Goal: Find specific page/section: Find specific page/section

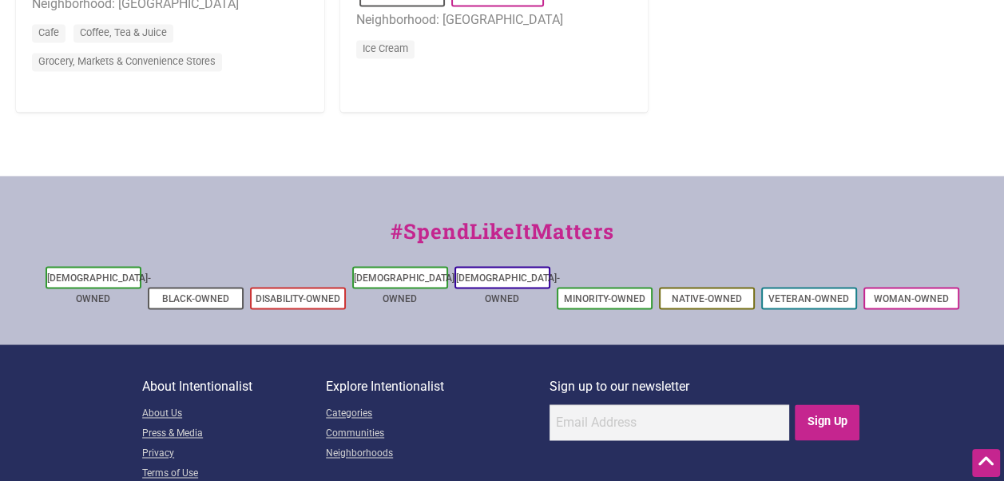
scroll to position [1918, 0]
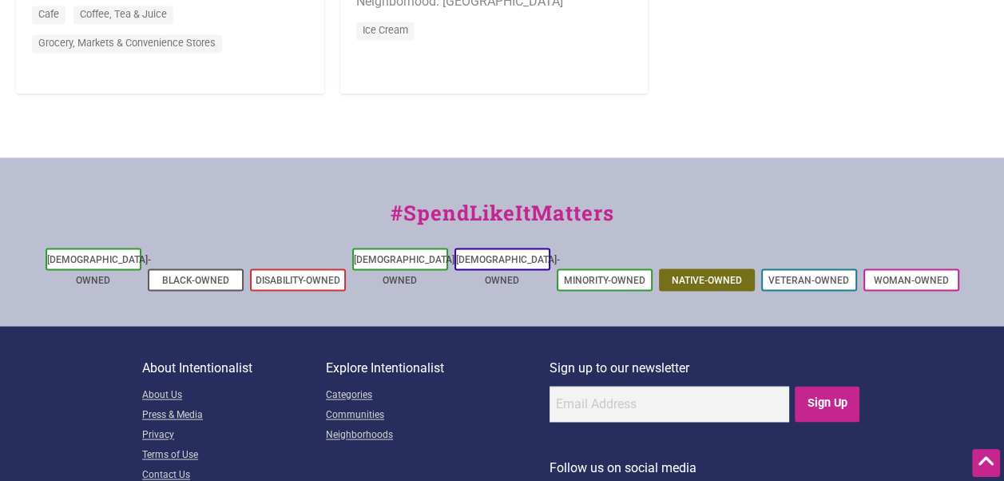
click at [709, 275] on link "Native-Owned" at bounding box center [707, 280] width 70 height 11
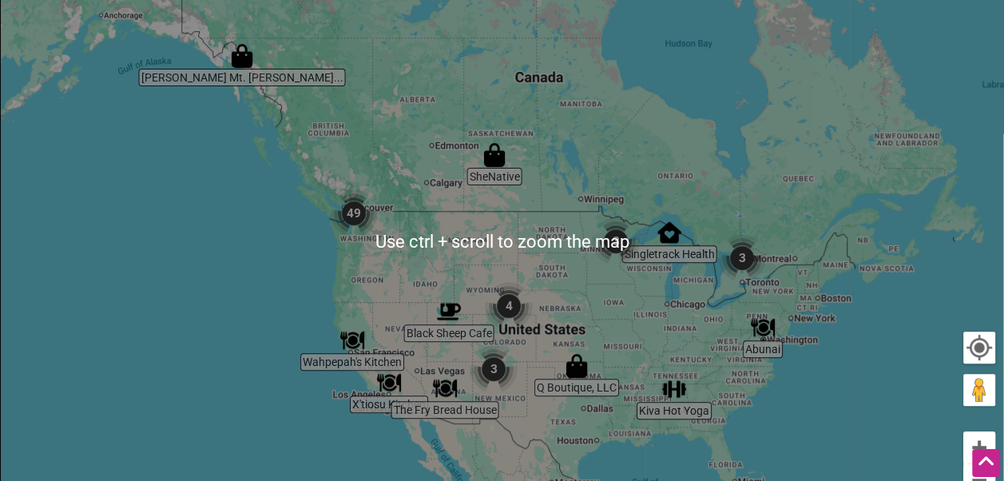
scroll to position [479, 0]
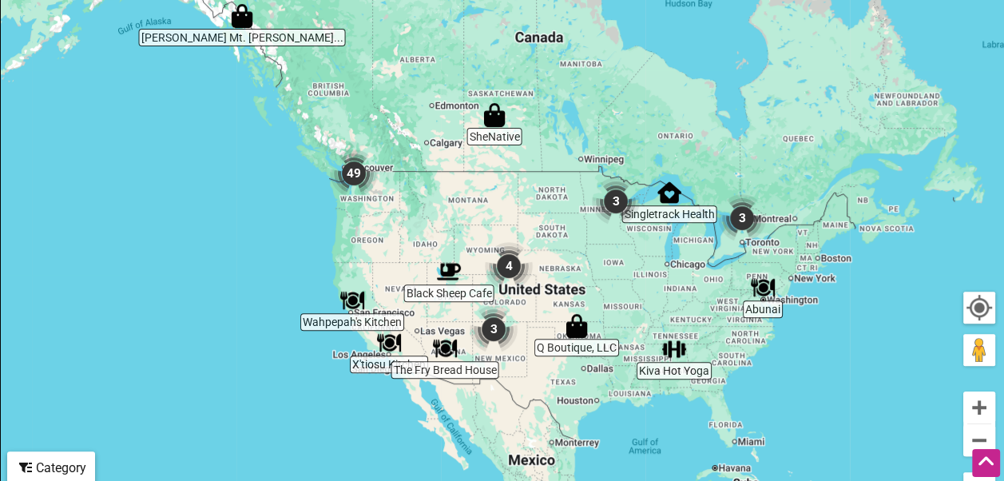
click at [356, 171] on img "49" at bounding box center [354, 173] width 48 height 48
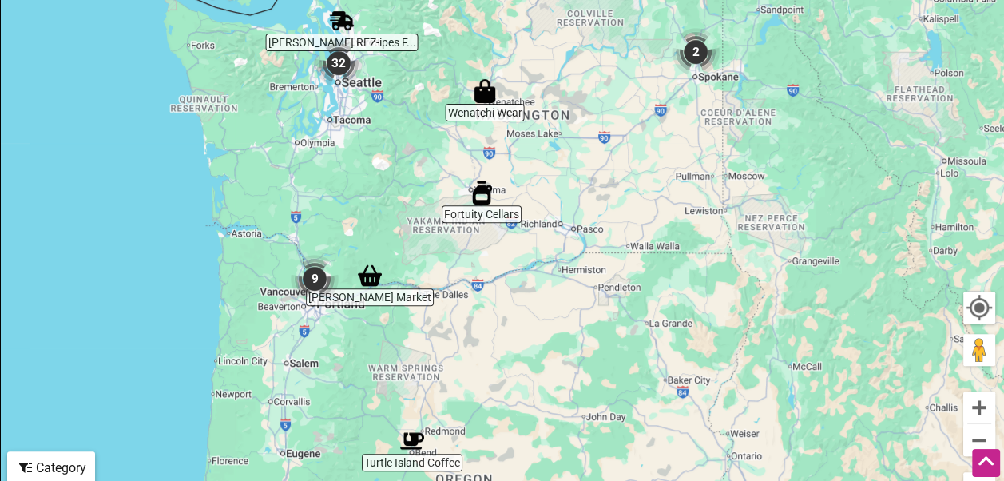
scroll to position [400, 0]
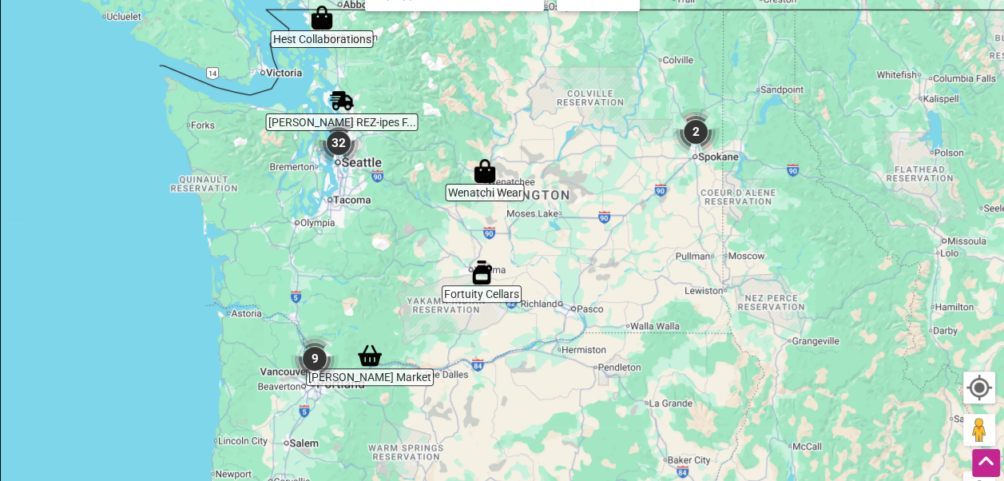
click at [341, 144] on img "32" at bounding box center [339, 143] width 48 height 48
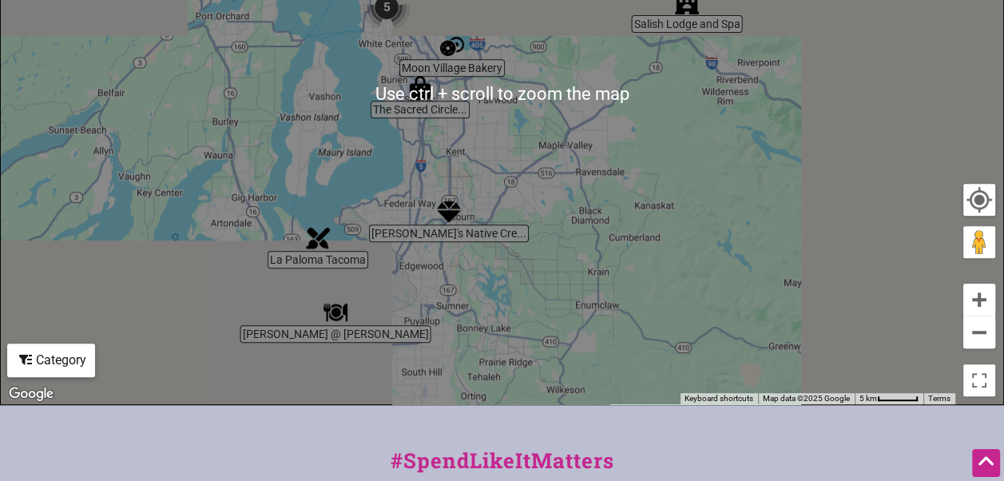
scroll to position [559, 0]
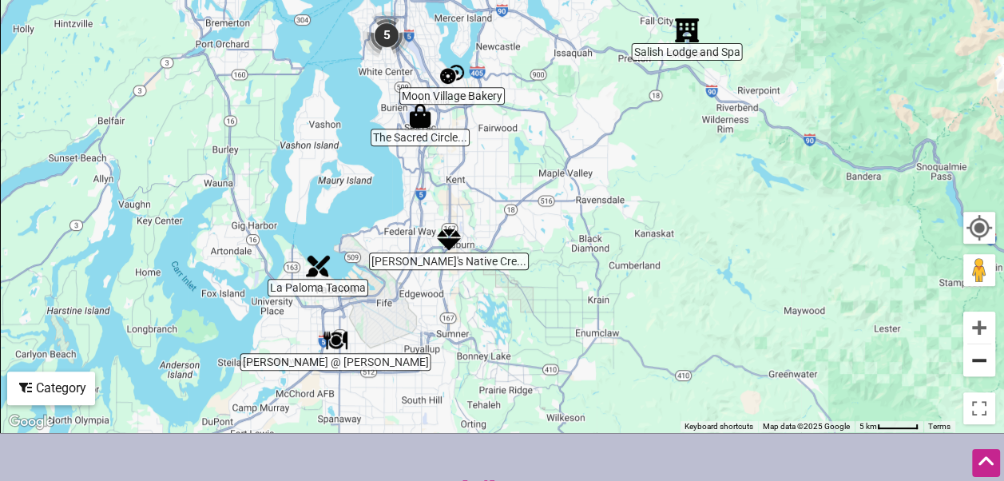
click at [976, 364] on button "Zoom out" at bounding box center [980, 360] width 32 height 32
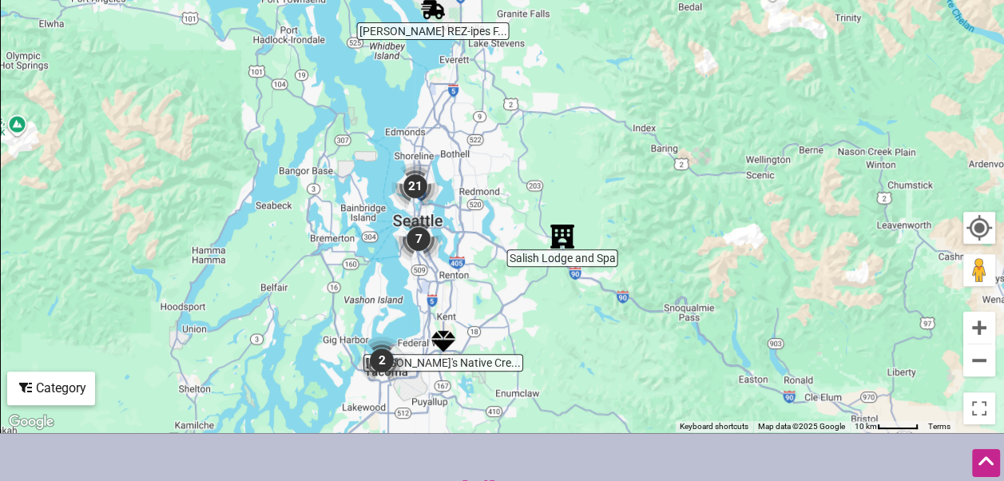
drag, startPoint x: 504, startPoint y: 177, endPoint x: 471, endPoint y: 347, distance: 172.7
click at [471, 347] on div "To navigate, press the arrow keys." at bounding box center [502, 122] width 1003 height 622
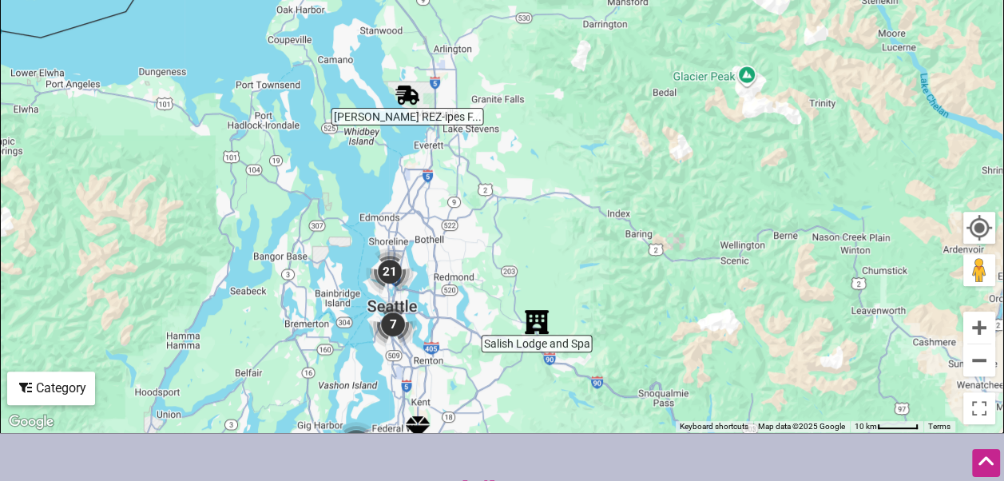
drag, startPoint x: 417, startPoint y: 91, endPoint x: 390, endPoint y: 183, distance: 95.8
click at [390, 183] on div "To navigate, press the arrow keys." at bounding box center [502, 122] width 1003 height 622
click at [405, 94] on img "Ryan's REZ-ipes Food Truck" at bounding box center [408, 95] width 24 height 24
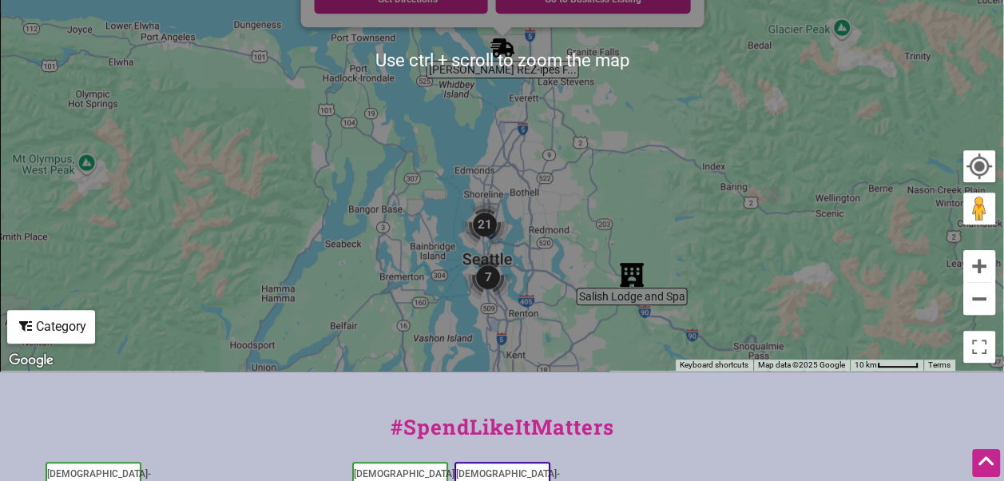
scroll to position [639, 0]
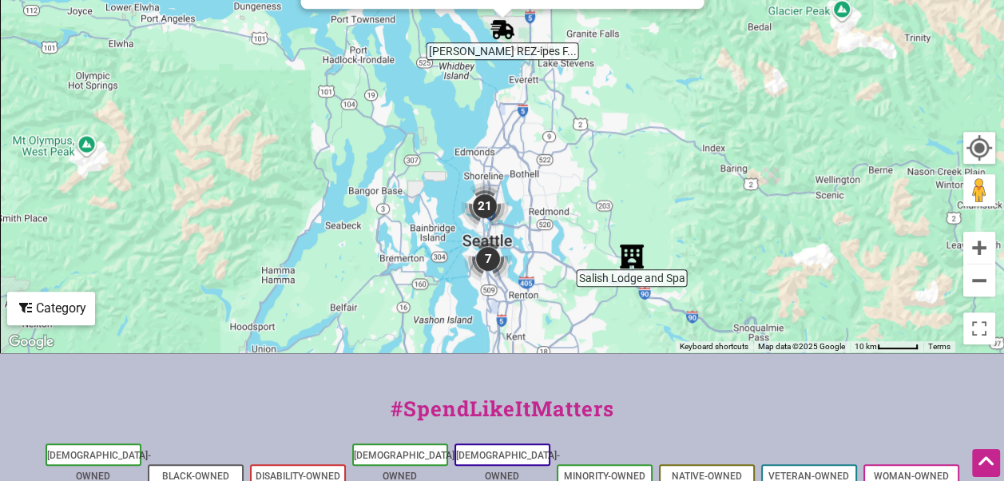
click at [483, 205] on img "21" at bounding box center [485, 206] width 48 height 48
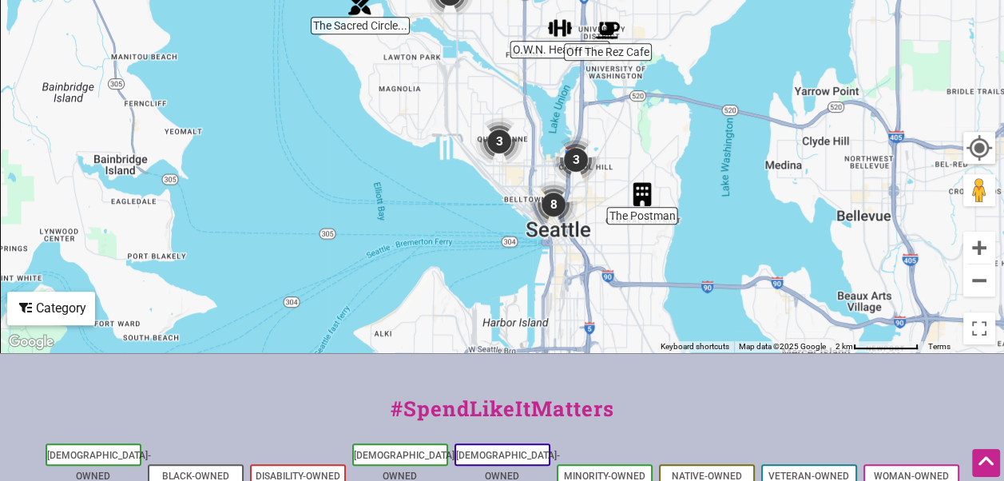
click at [610, 30] on img "Off The Rez Cafe" at bounding box center [608, 30] width 24 height 24
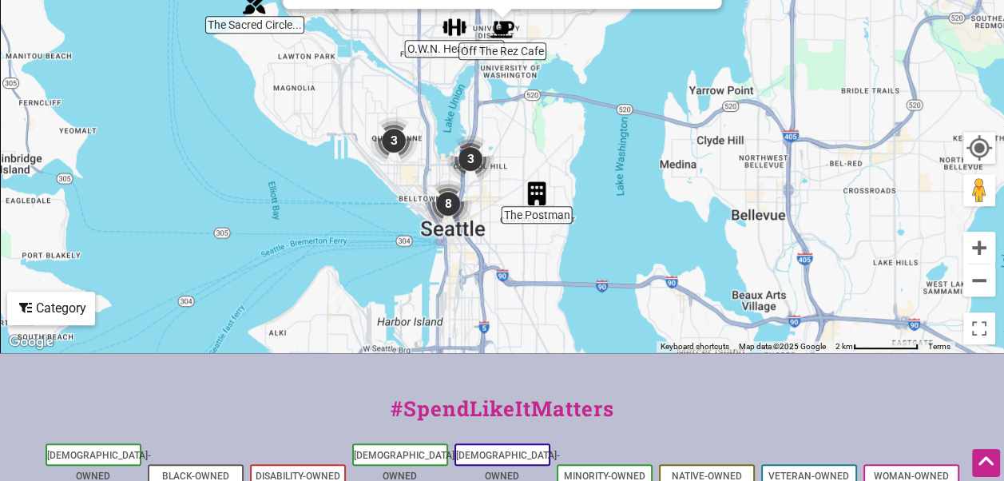
click at [503, 31] on img "Off The Rez Cafe" at bounding box center [503, 30] width 24 height 24
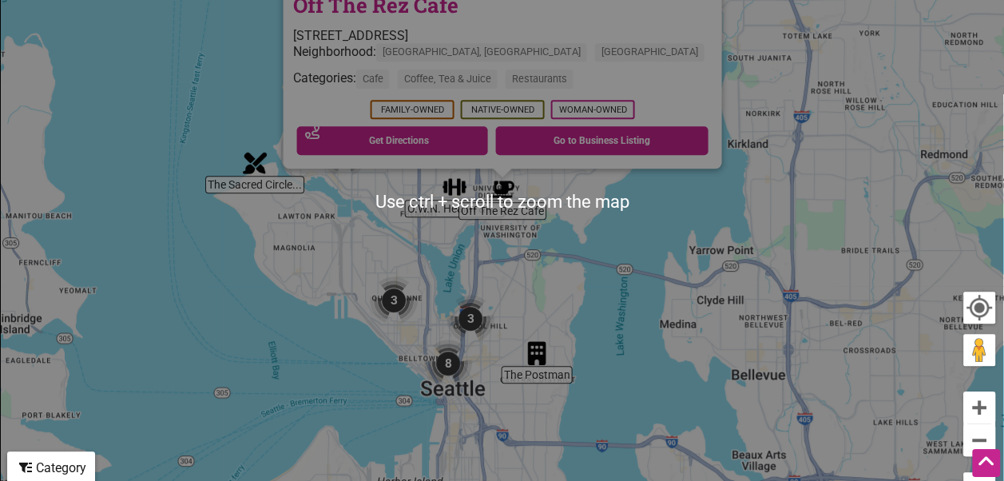
scroll to position [559, 0]
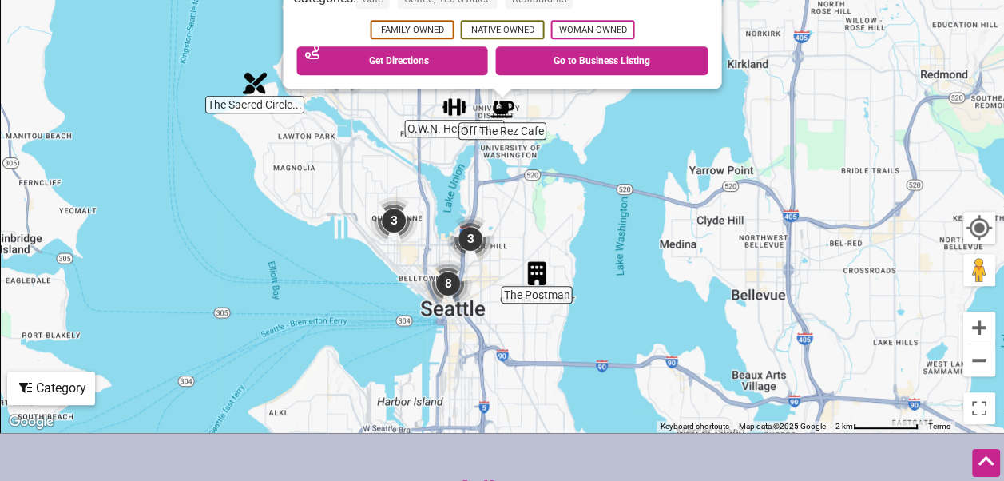
click at [393, 217] on img "3" at bounding box center [394, 221] width 48 height 48
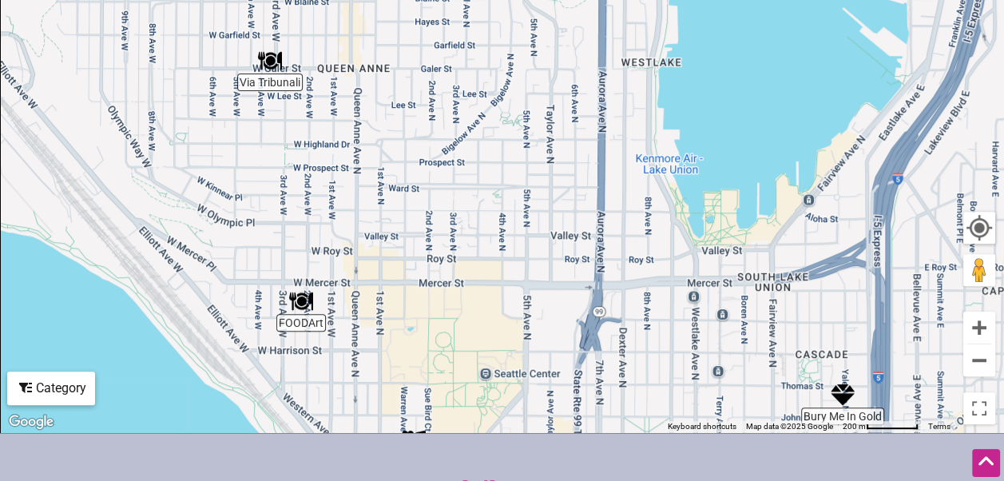
drag, startPoint x: 259, startPoint y: 302, endPoint x: 95, endPoint y: 449, distance: 220.1
click at [95, 449] on div "Intentionalist Spend like it matters 0 Add a Business Map Blog Store Offers Int…" at bounding box center [502, 137] width 1004 height 1393
click at [268, 60] on img "Via Tribunali" at bounding box center [270, 61] width 24 height 24
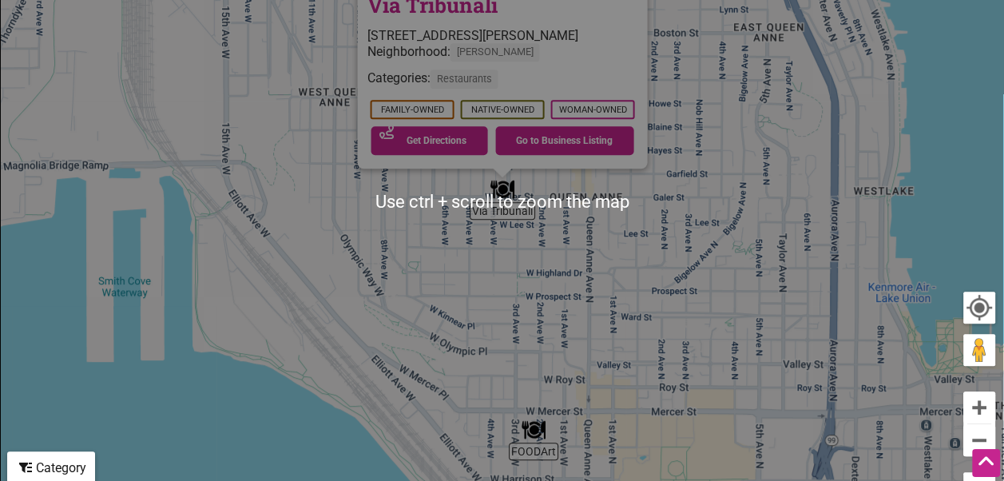
scroll to position [400, 0]
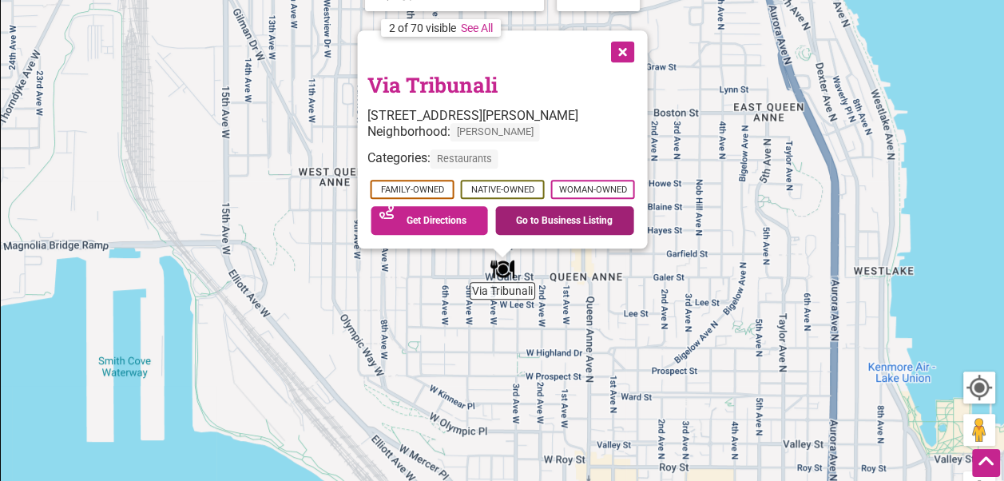
click at [559, 222] on link "Go to Business Listing" at bounding box center [564, 220] width 139 height 29
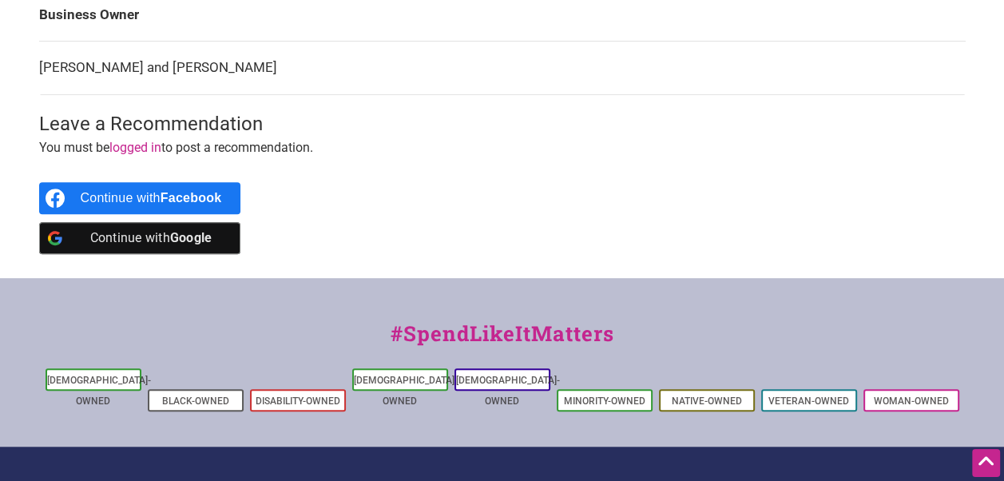
scroll to position [719, 0]
